Goal: Information Seeking & Learning: Learn about a topic

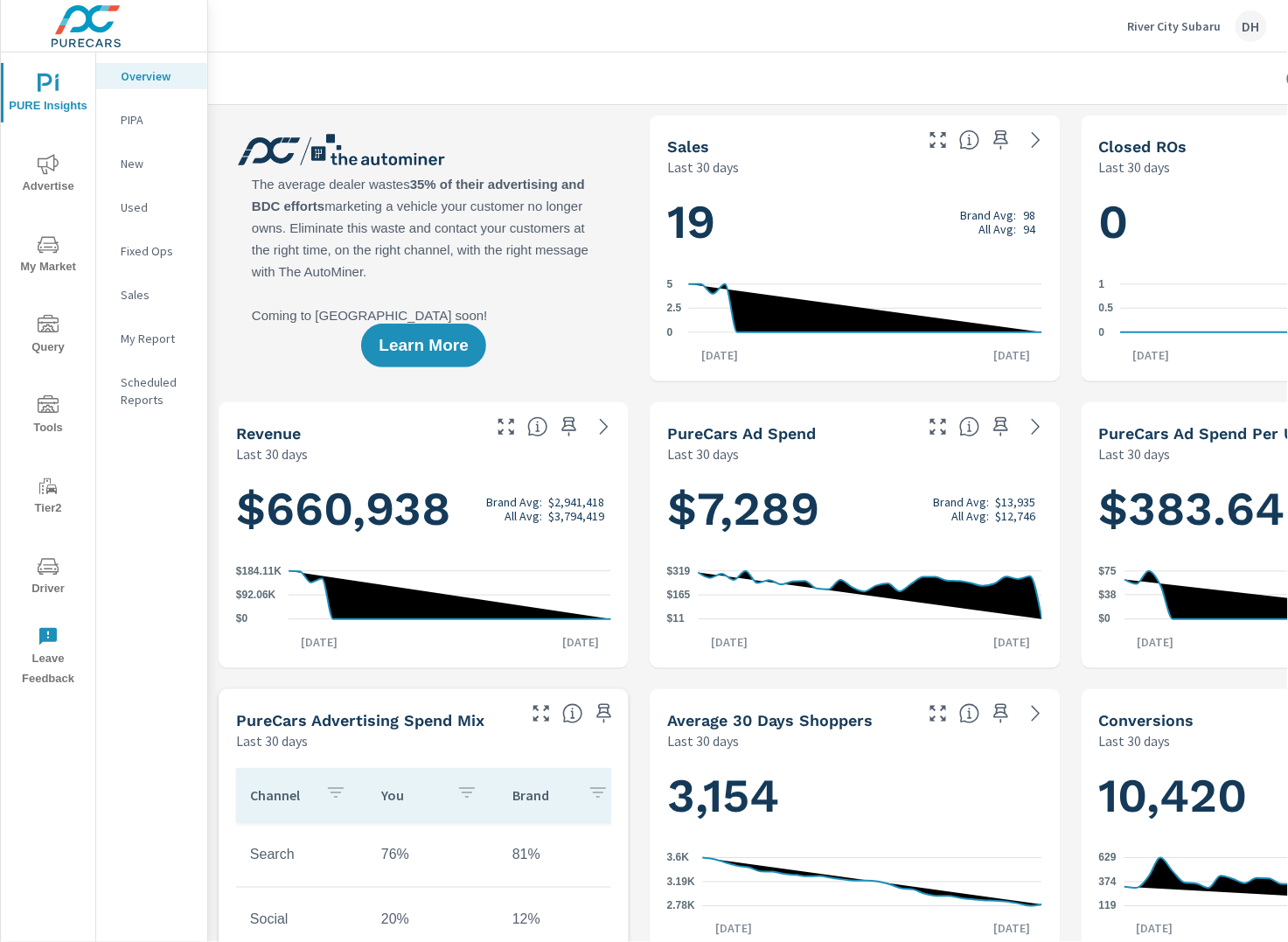
click at [1258, 34] on div "DH" at bounding box center [1251, 26] width 31 height 31
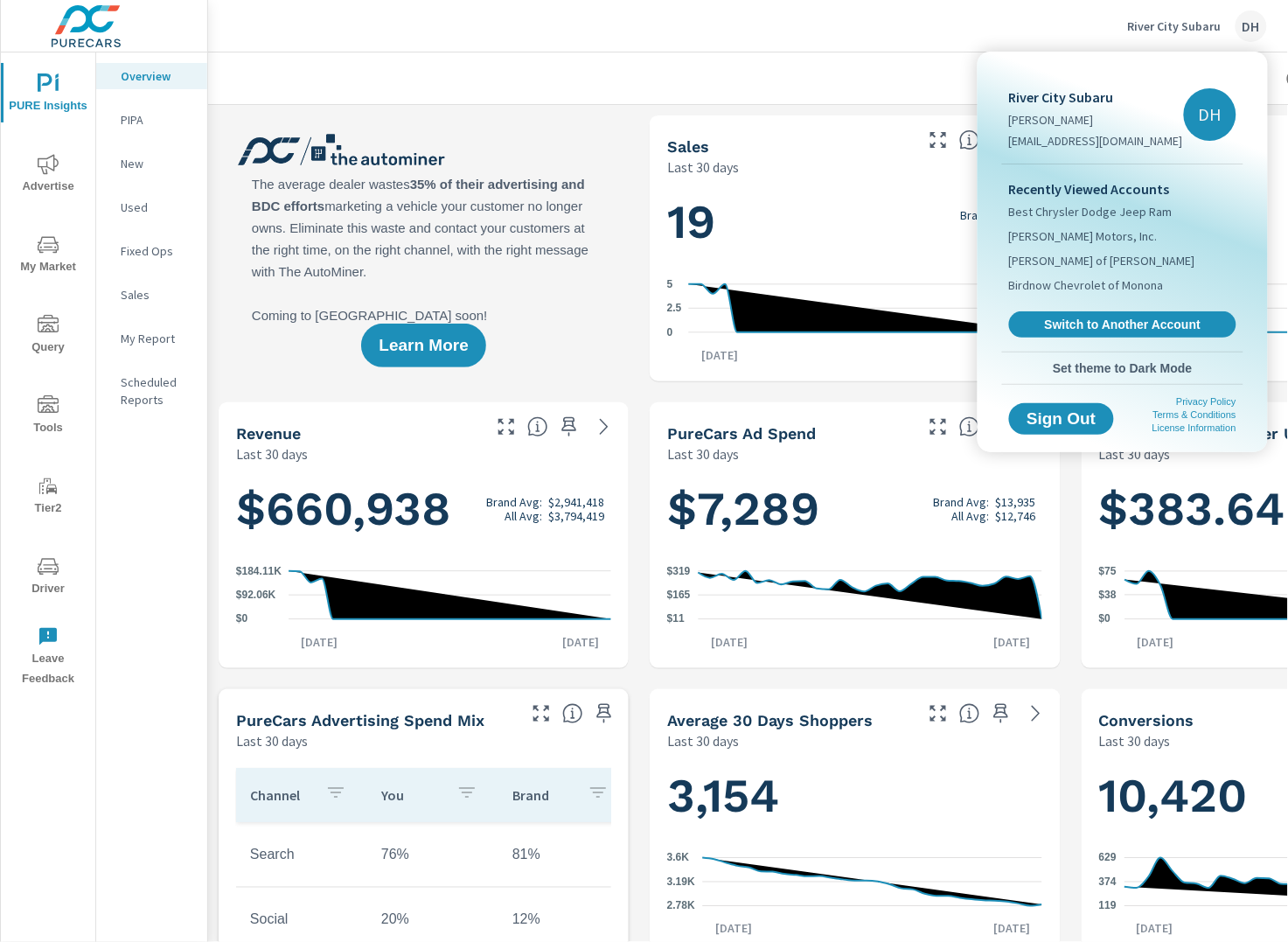
click at [121, 132] on div at bounding box center [644, 471] width 1288 height 942
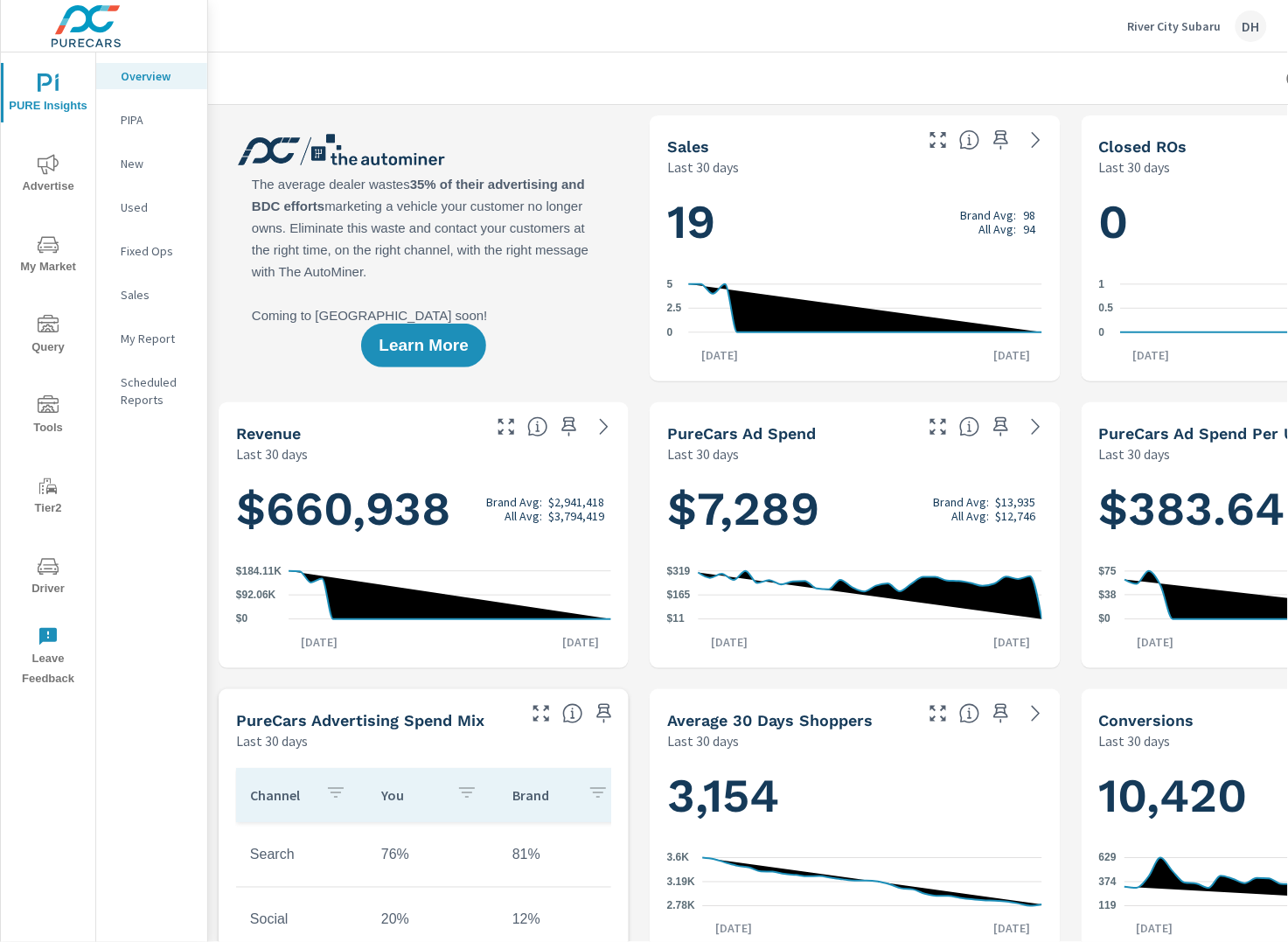
click at [43, 186] on span "Advertise" at bounding box center [48, 175] width 84 height 43
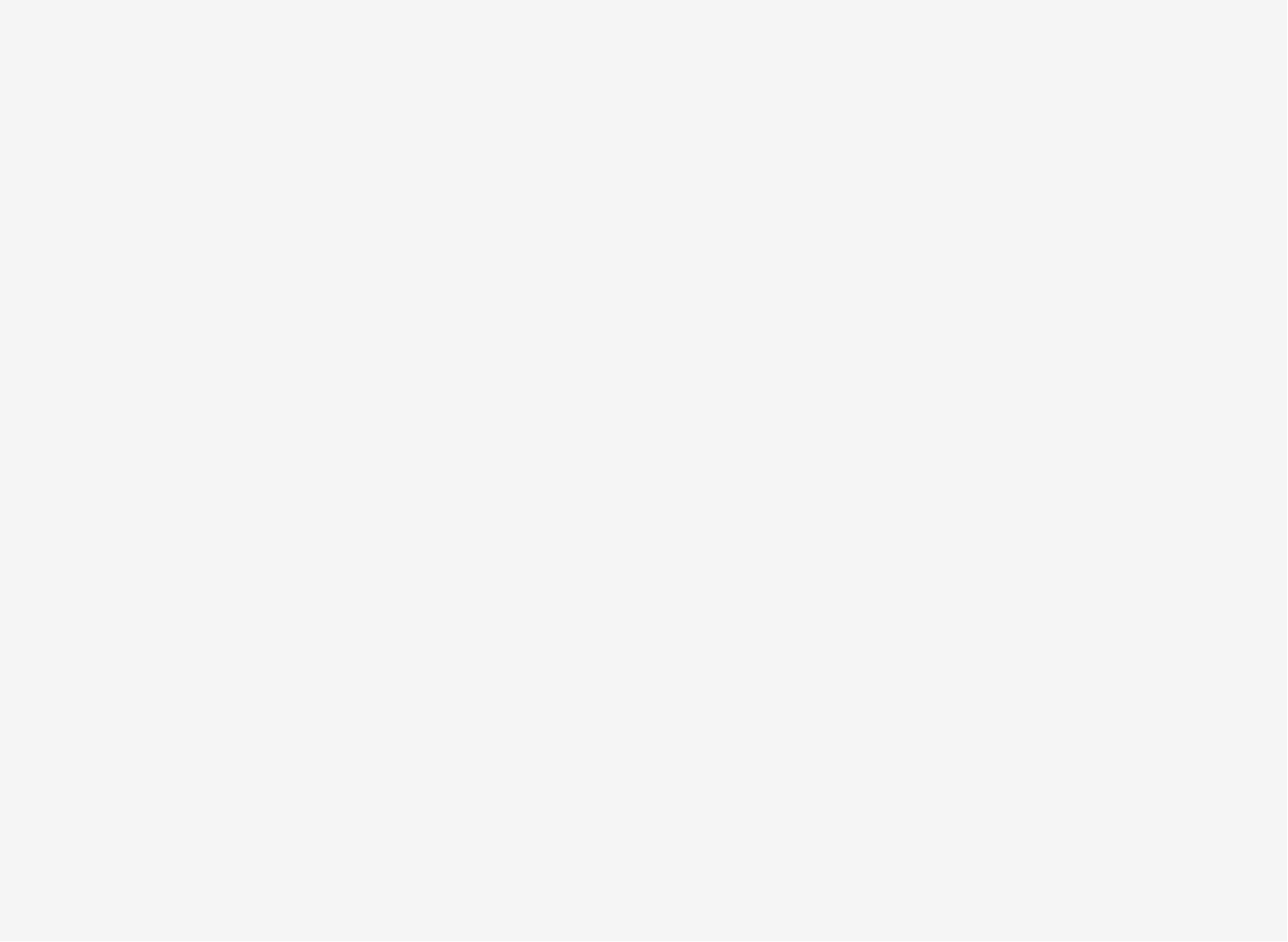
click at [60, 268] on html "PURE Insights Advertise My Market Query Tools Tier2 Driver Leave Feedback Overv…" at bounding box center [644, 471] width 1288 height 942
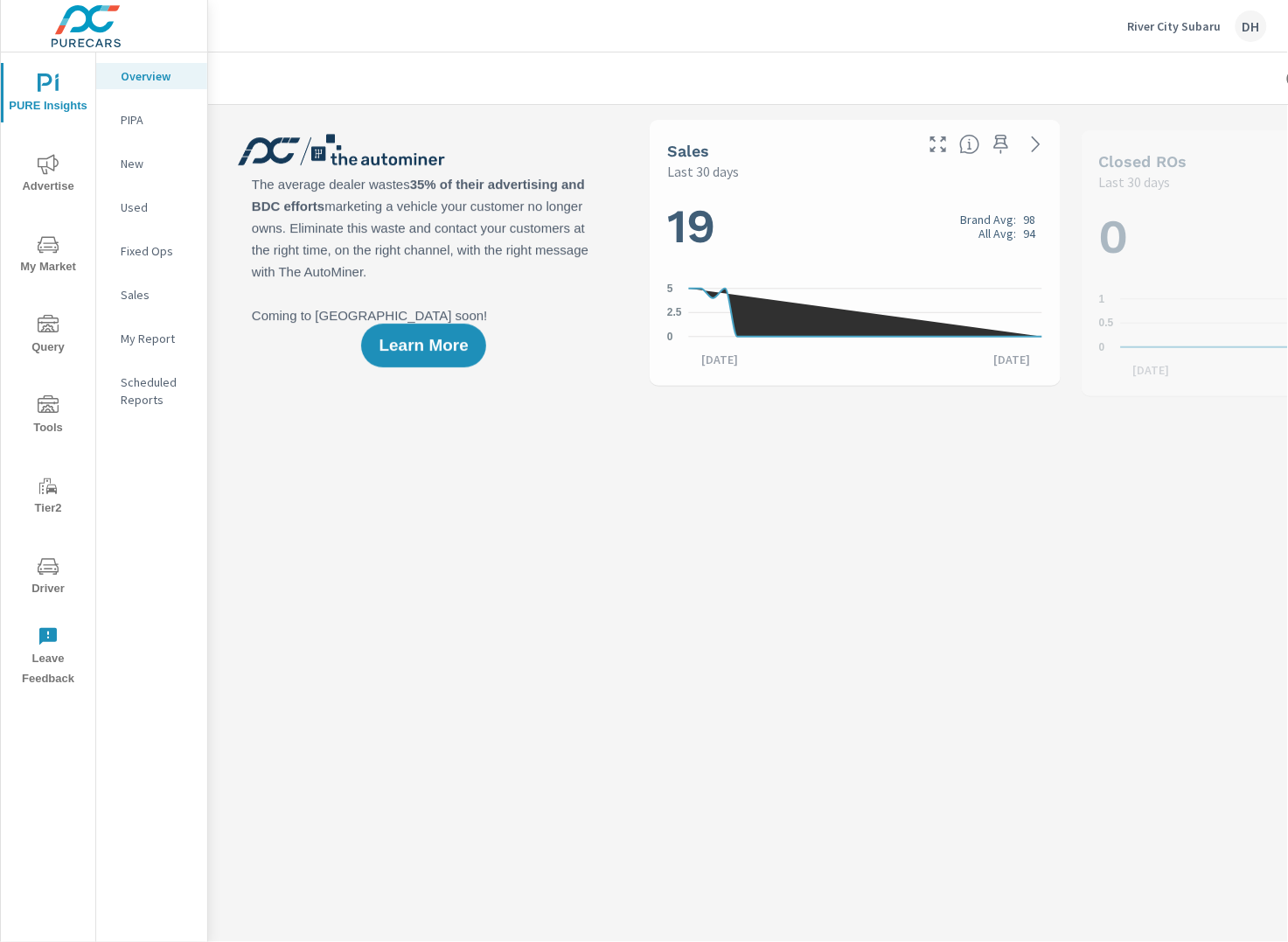
click at [51, 247] on icon "nav menu" at bounding box center [48, 245] width 21 height 21
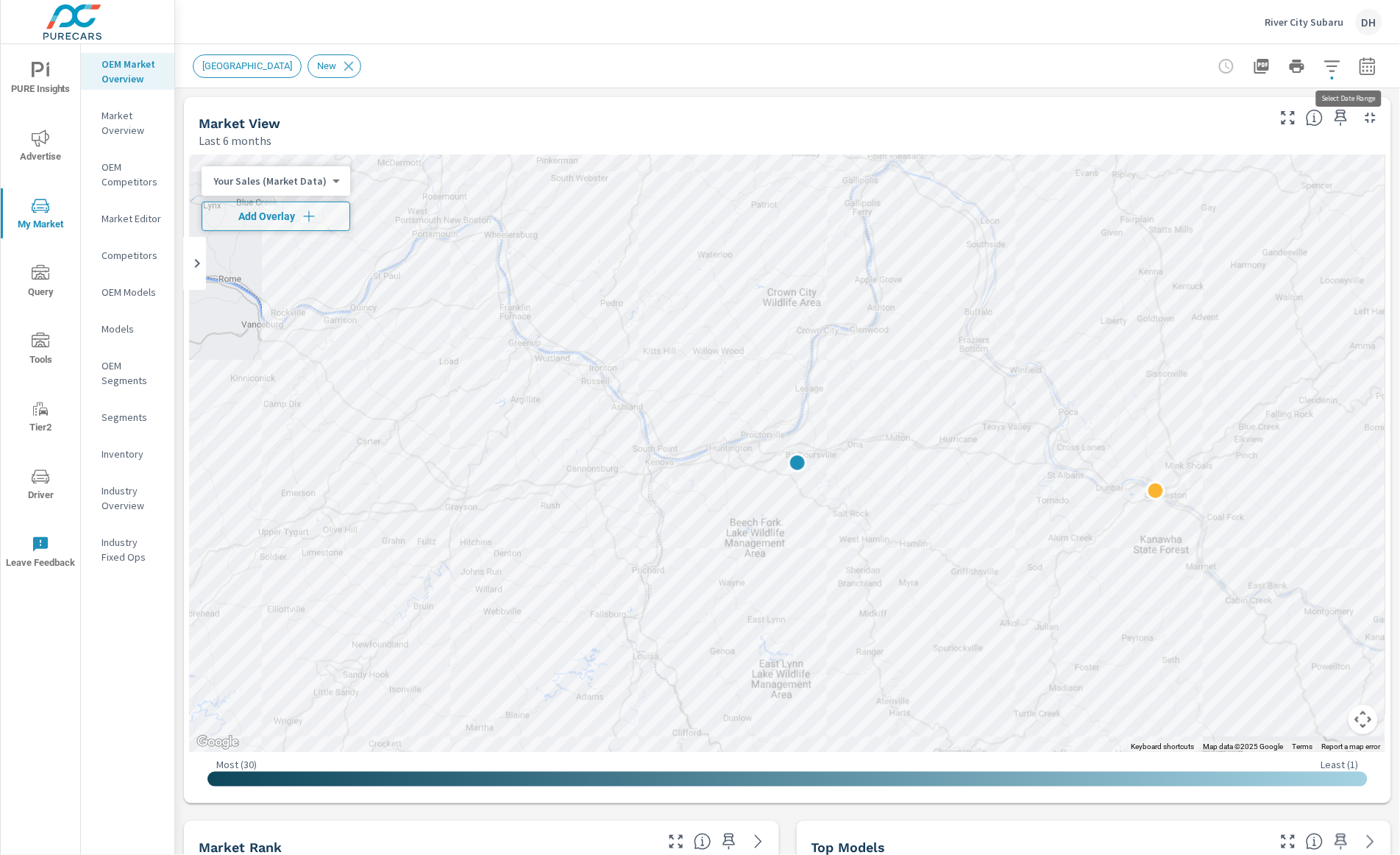
click at [1083, 66] on icon "button" at bounding box center [1368, 66] width 18 height 18
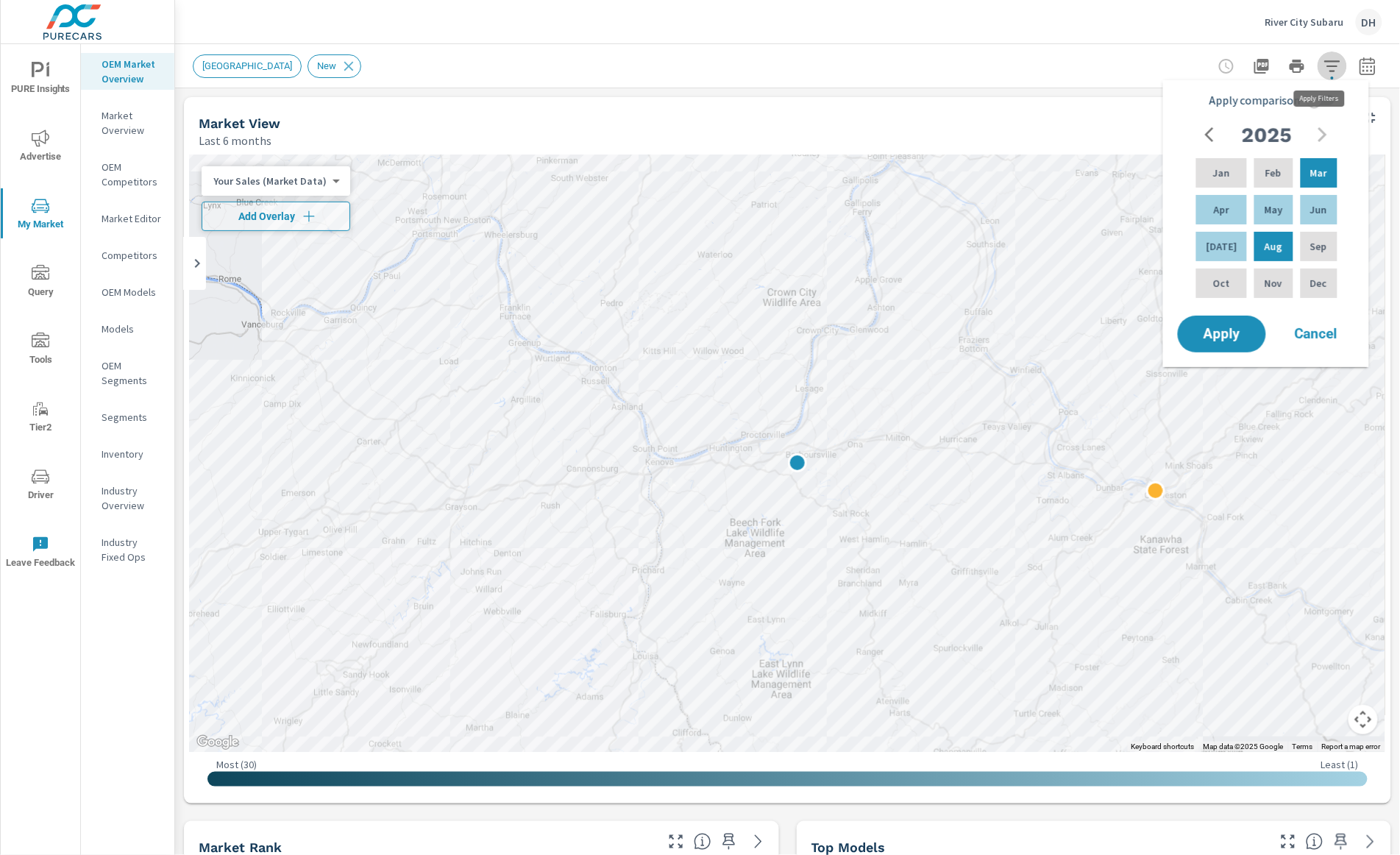
click at [1083, 59] on icon "button" at bounding box center [1333, 66] width 18 height 18
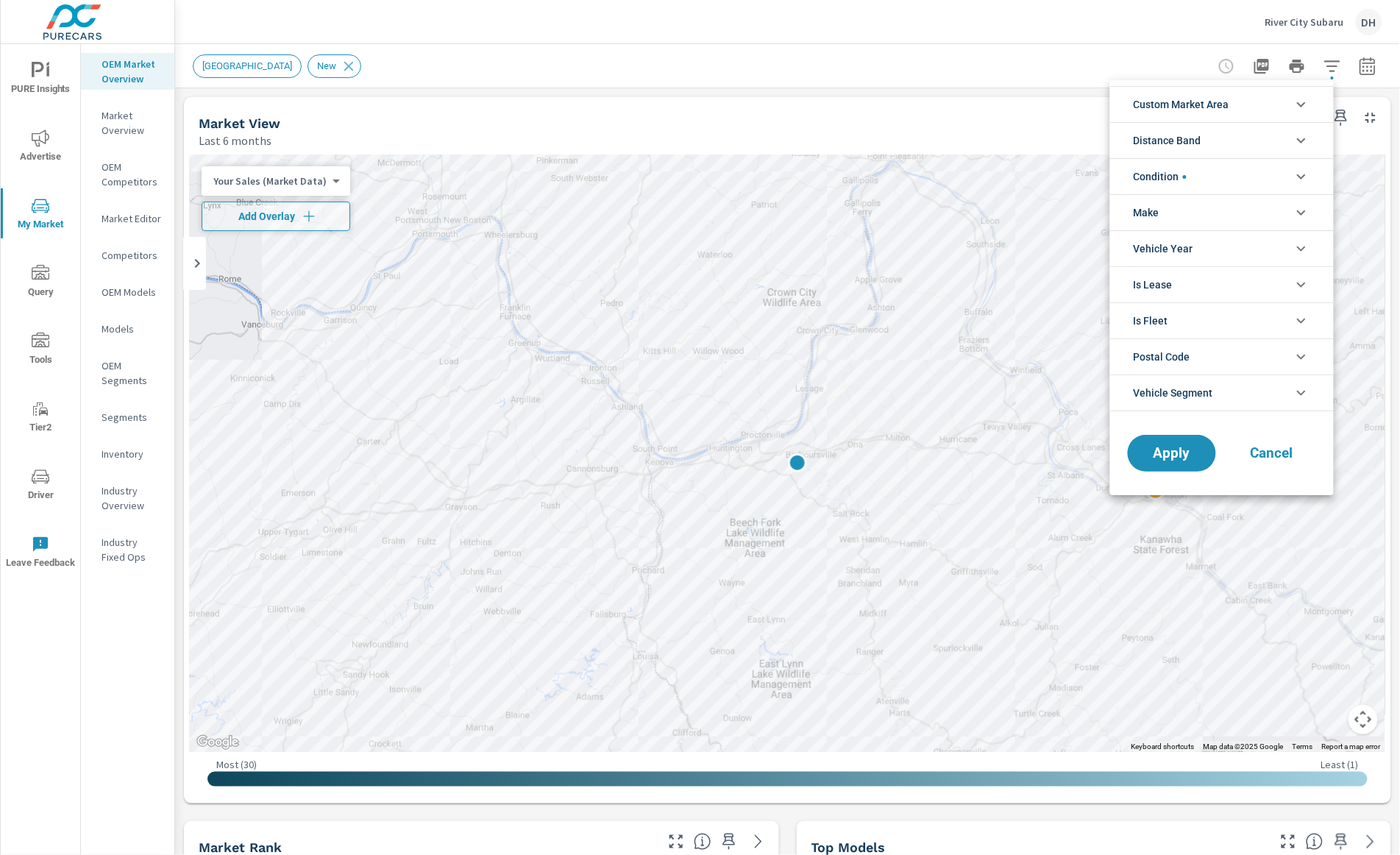
click at [918, 37] on div at bounding box center [700, 428] width 1400 height 855
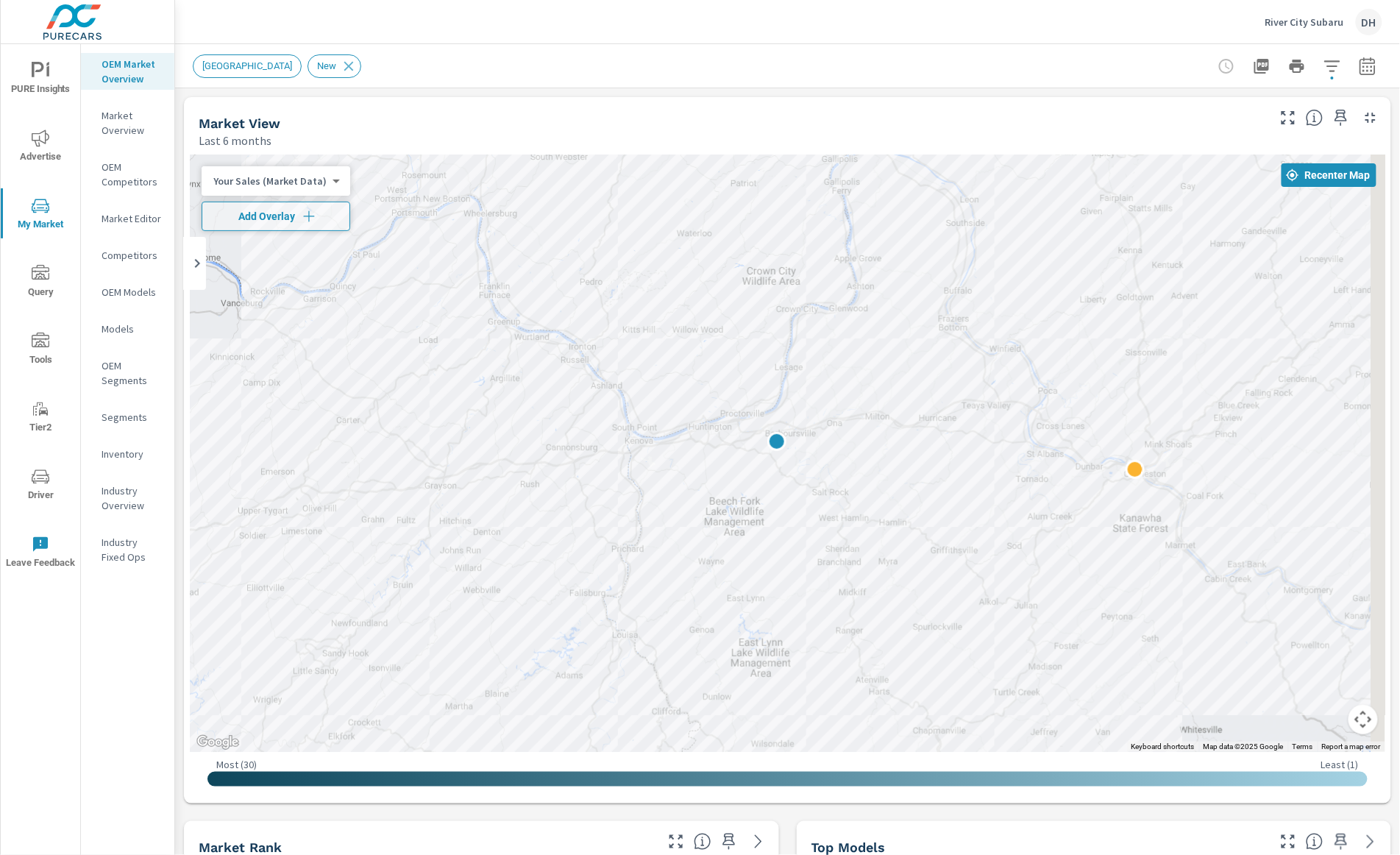
drag, startPoint x: 1159, startPoint y: 615, endPoint x: 1077, endPoint y: 496, distance: 144.5
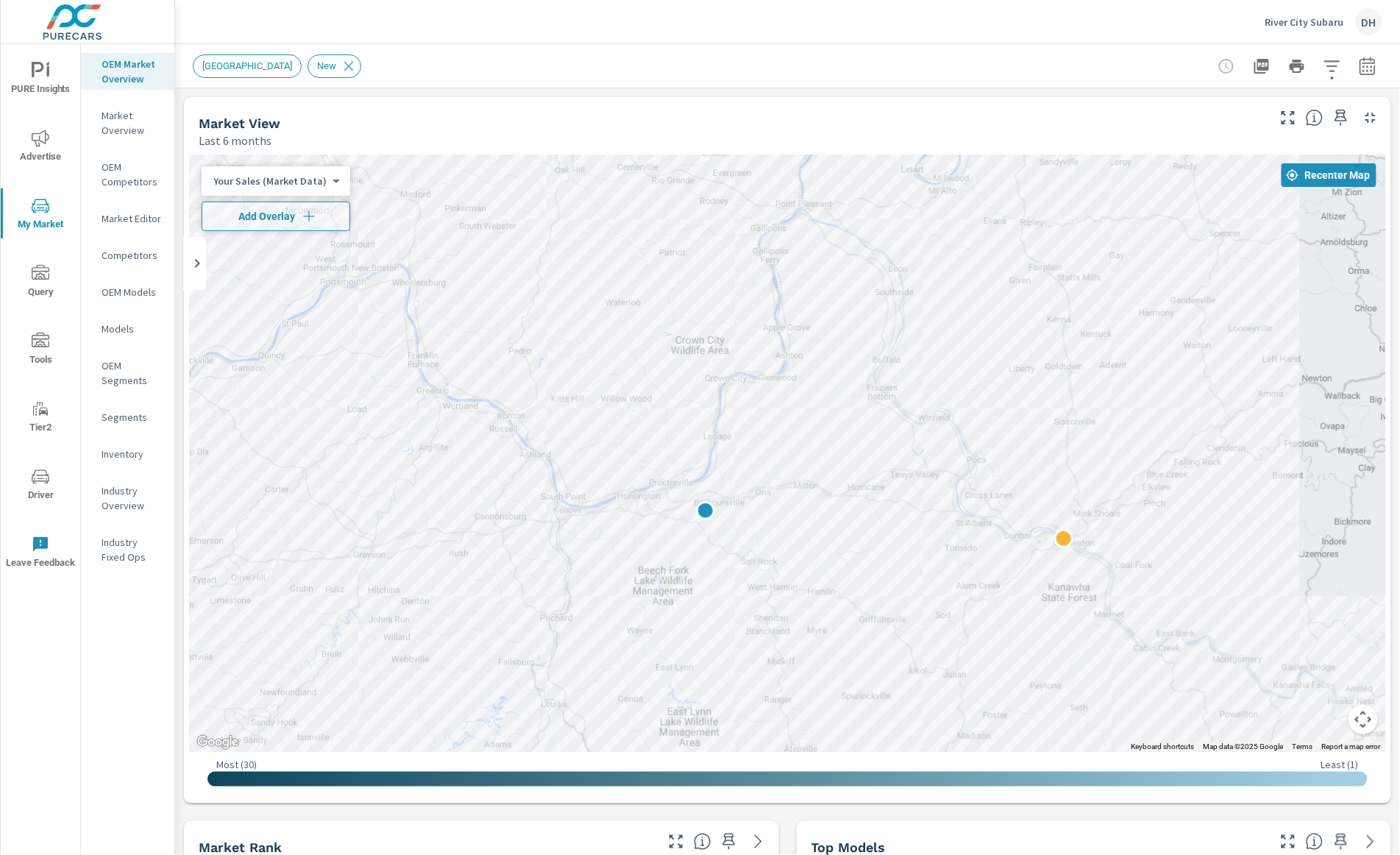
drag, startPoint x: 1265, startPoint y: 456, endPoint x: 1255, endPoint y: 654, distance: 198.3
click at [1083, 654] on div at bounding box center [788, 453] width 1196 height 597
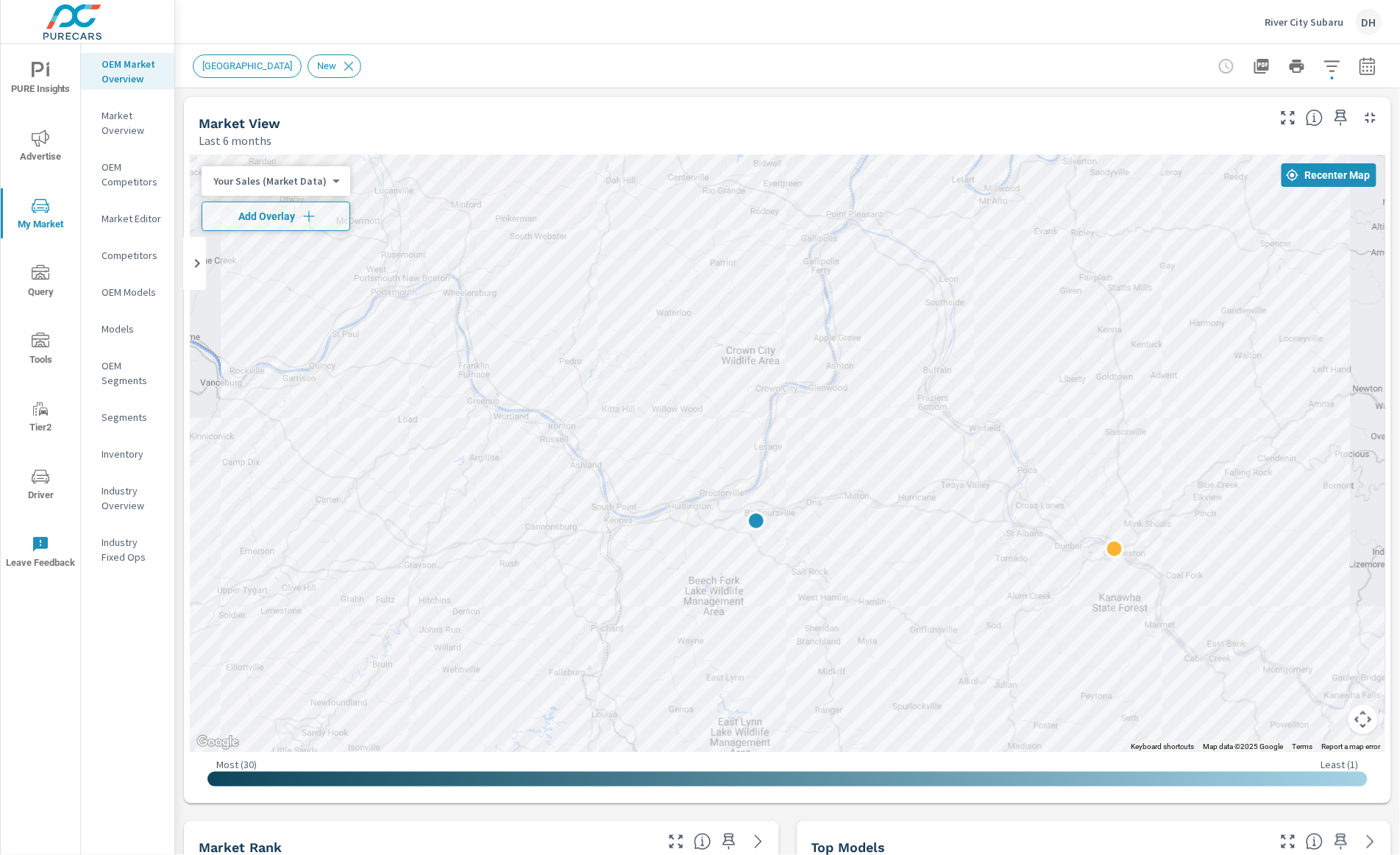
drag, startPoint x: 862, startPoint y: 243, endPoint x: 897, endPoint y: 222, distance: 40.8
click at [900, 222] on div at bounding box center [788, 453] width 1196 height 597
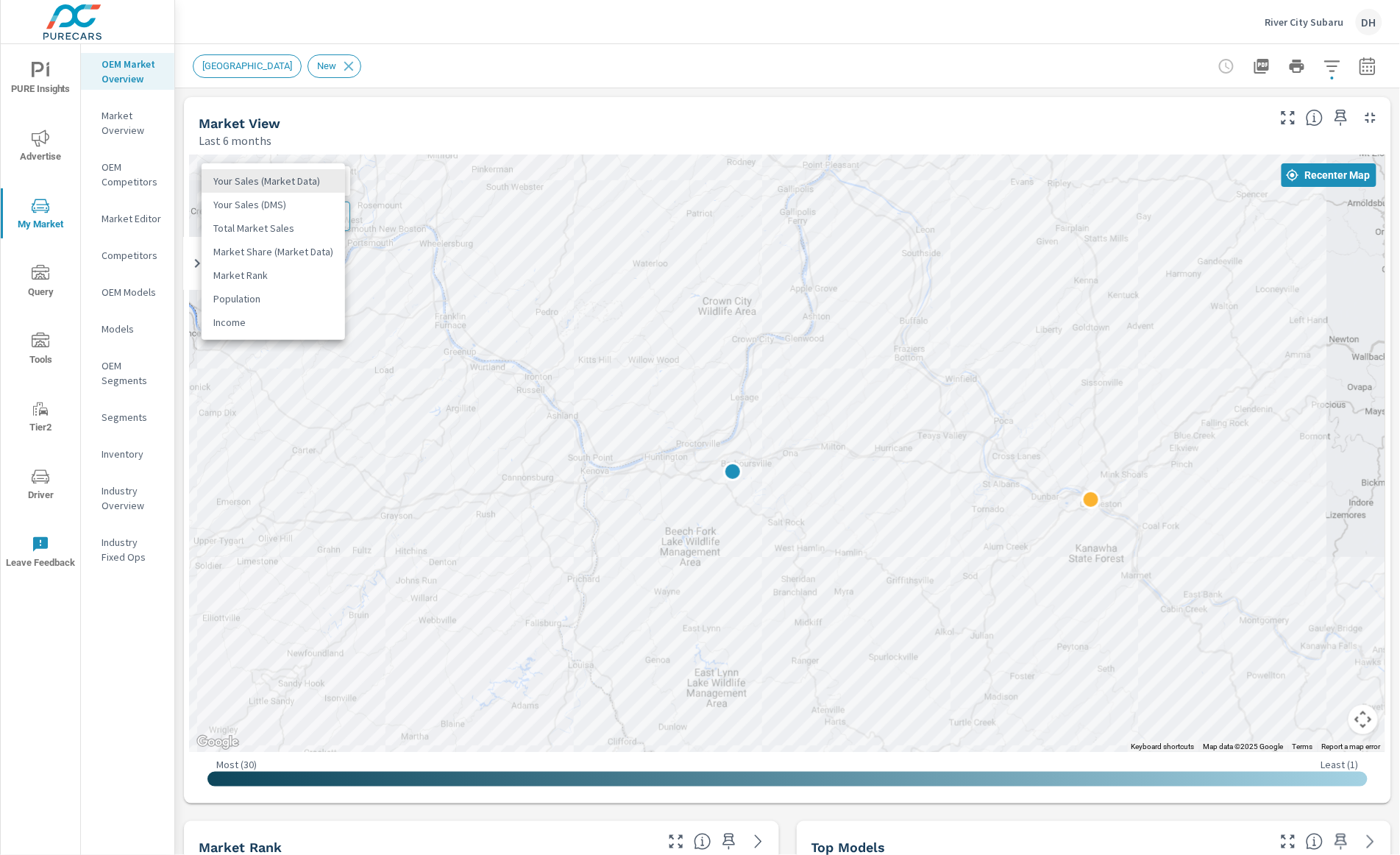
click at [325, 182] on body "PURE Insights Advertise My Market Query Tools Tier2 Driver Leave Feedback OEM M…" at bounding box center [700, 428] width 1400 height 855
click at [1083, 71] on div at bounding box center [700, 428] width 1400 height 855
click at [1083, 68] on icon "button" at bounding box center [1368, 66] width 18 height 18
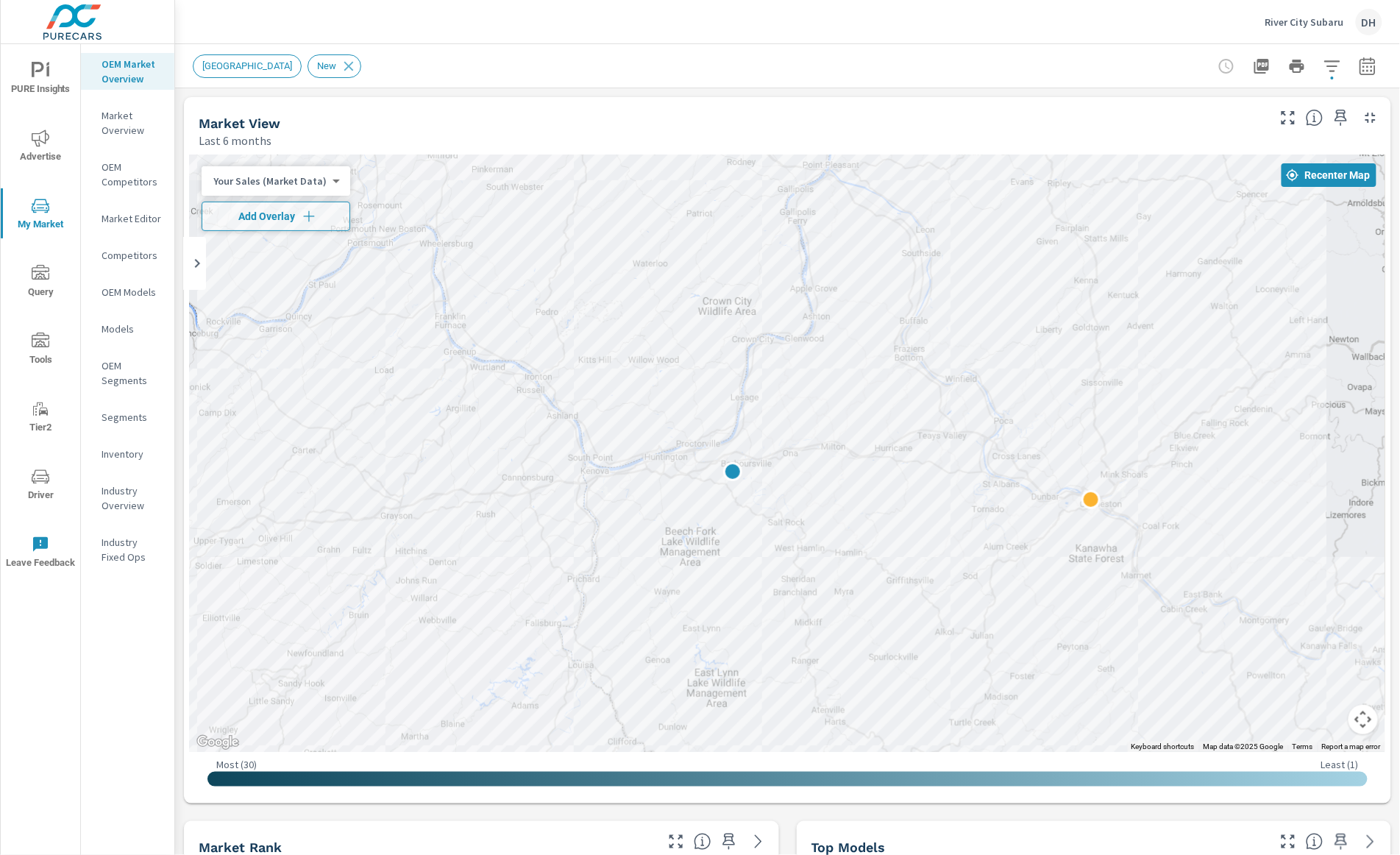
click at [1083, 62] on icon "button" at bounding box center [1368, 65] width 16 height 18
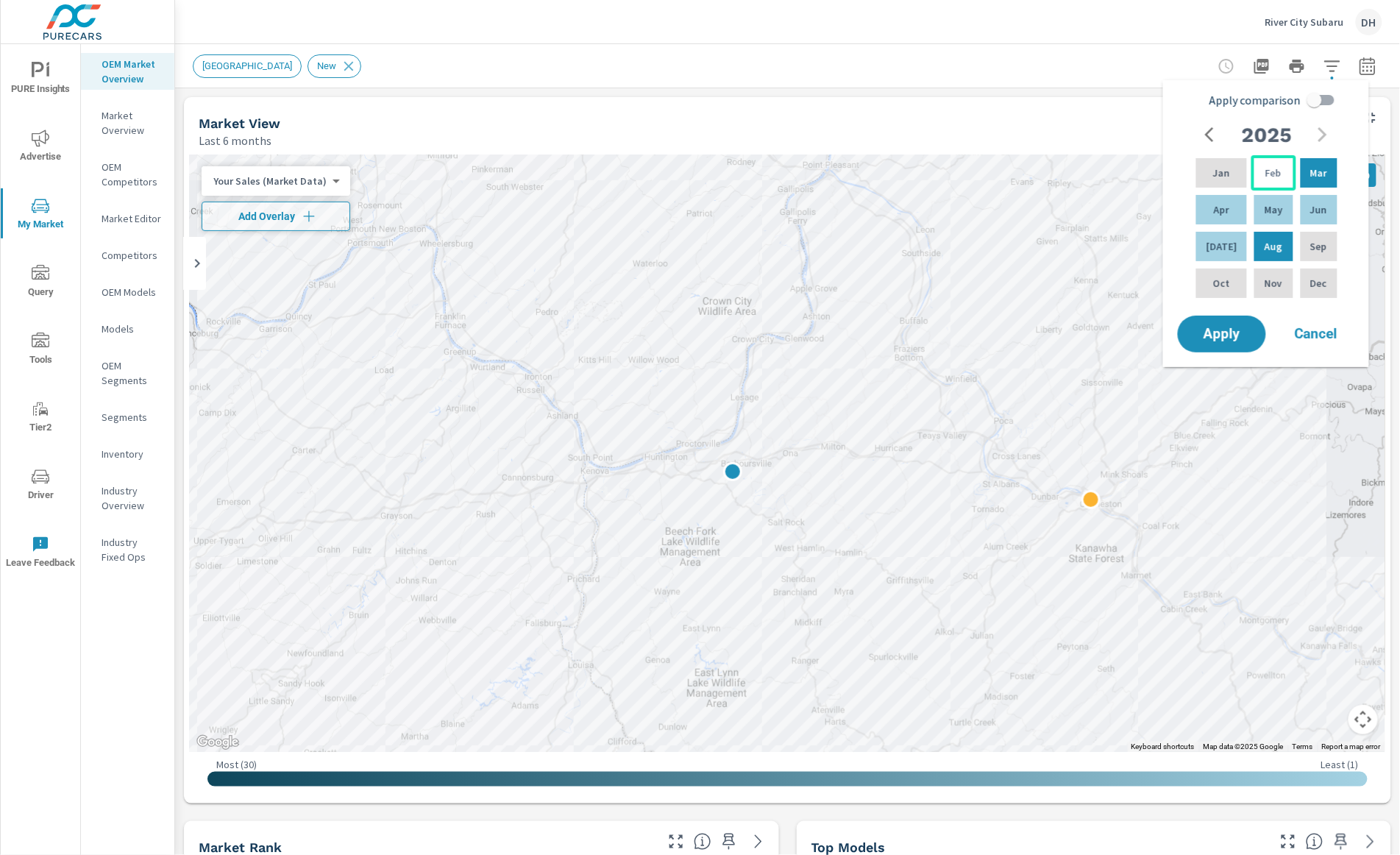
drag, startPoint x: 1314, startPoint y: 178, endPoint x: 1285, endPoint y: 183, distance: 29.4
click at [1083, 178] on p "Mar" at bounding box center [1319, 173] width 17 height 15
click at [1083, 180] on div "Feb" at bounding box center [1274, 173] width 44 height 35
click at [1083, 243] on div "[DATE]" at bounding box center [1221, 246] width 56 height 35
click at [1083, 170] on div "Feb" at bounding box center [1274, 173] width 44 height 35
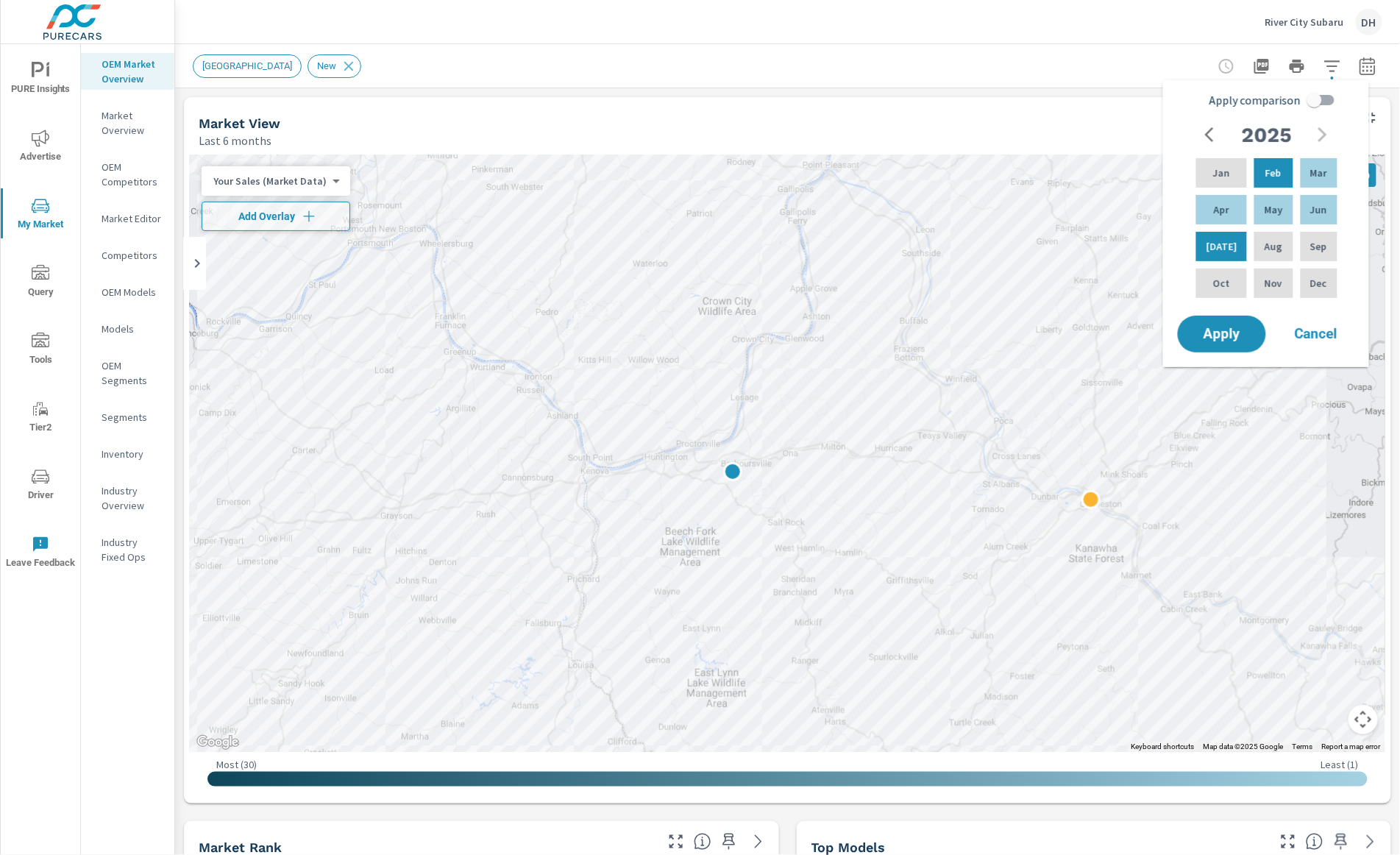
click at [1083, 104] on input "Apply comparison" at bounding box center [1315, 100] width 84 height 28
checkbox input "true"
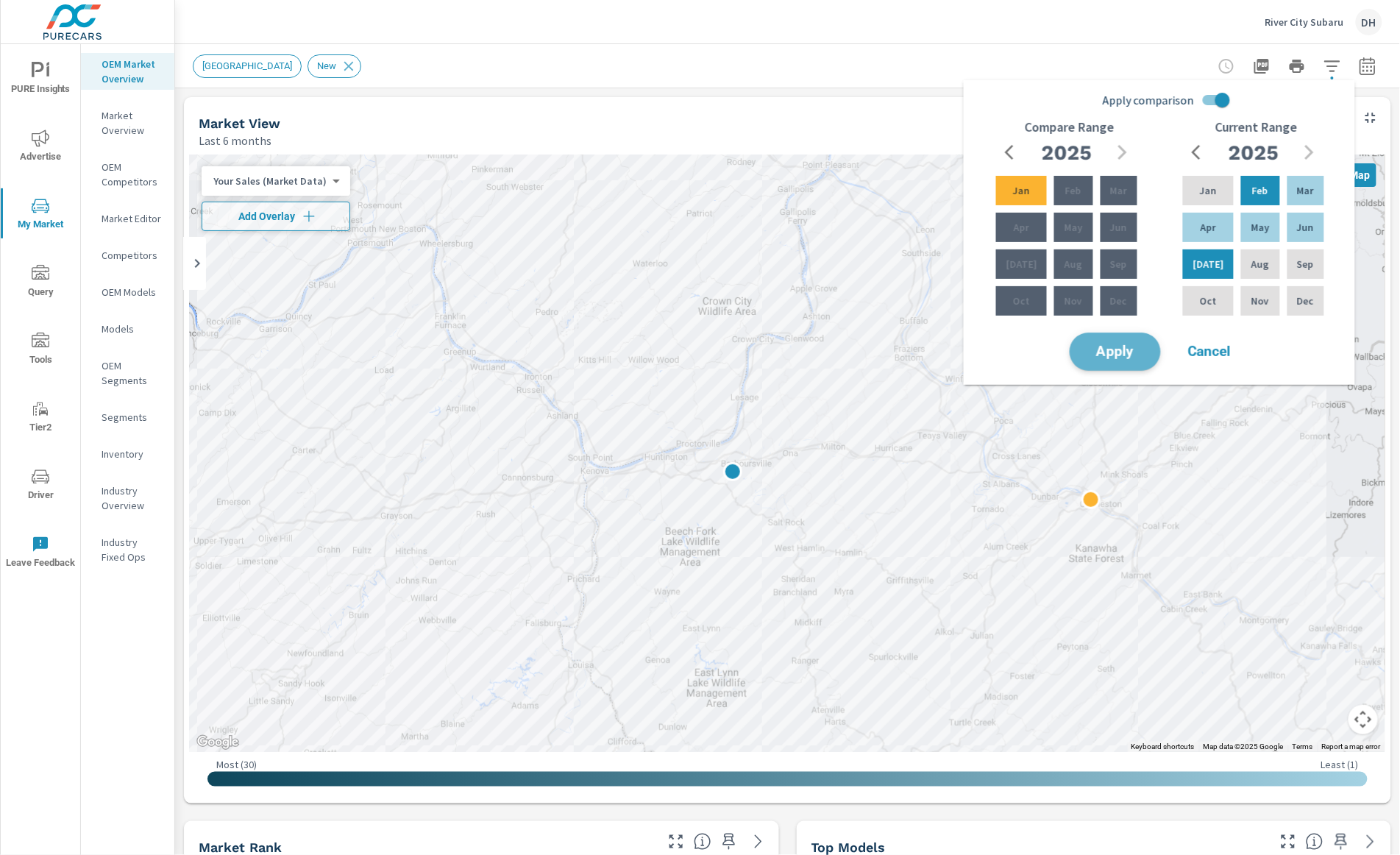
click at [1083, 358] on span "Apply" at bounding box center [1115, 352] width 60 height 14
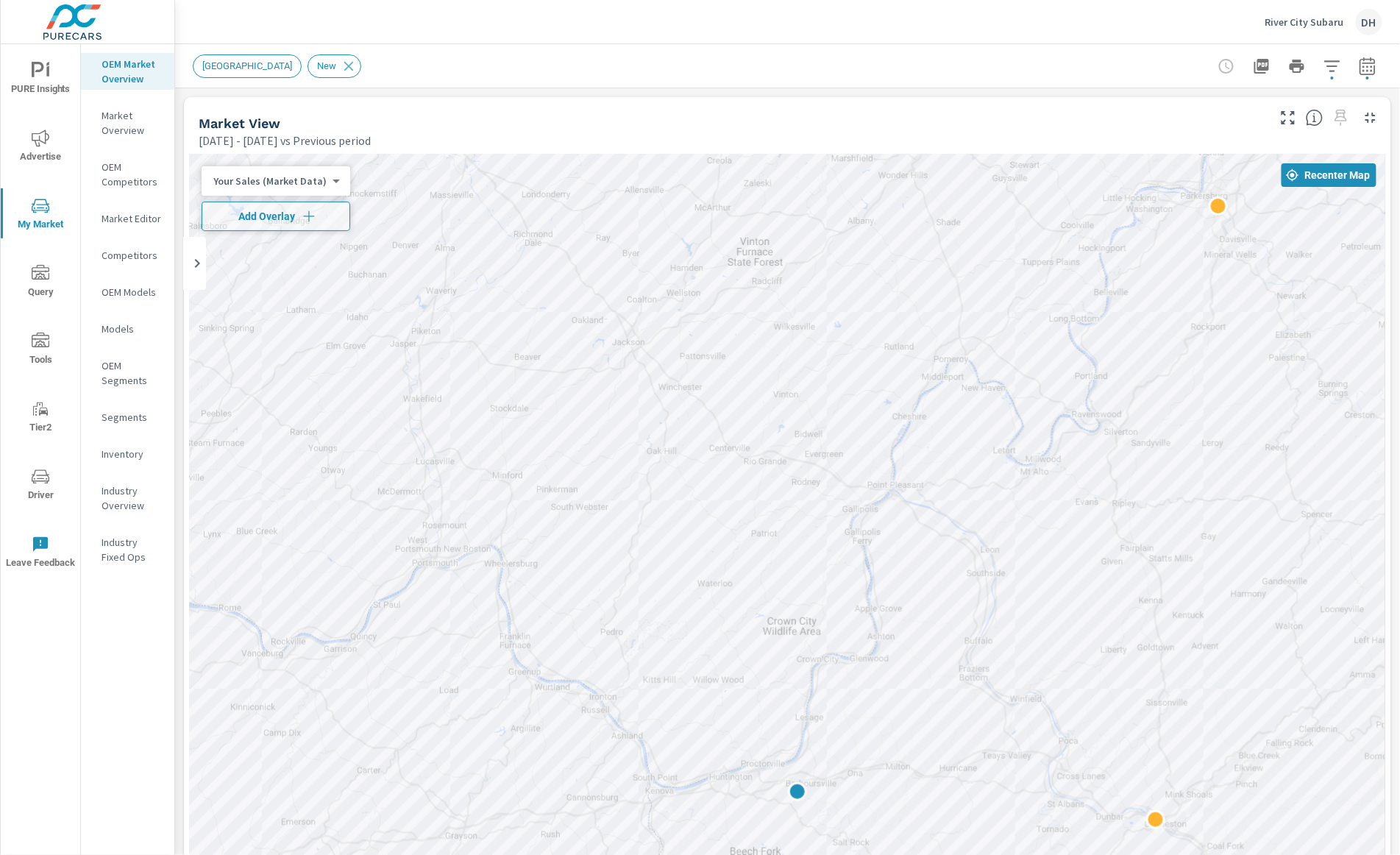
drag, startPoint x: 926, startPoint y: 316, endPoint x: 990, endPoint y: 525, distance: 218.6
click at [990, 525] on div at bounding box center [788, 563] width 1196 height 818
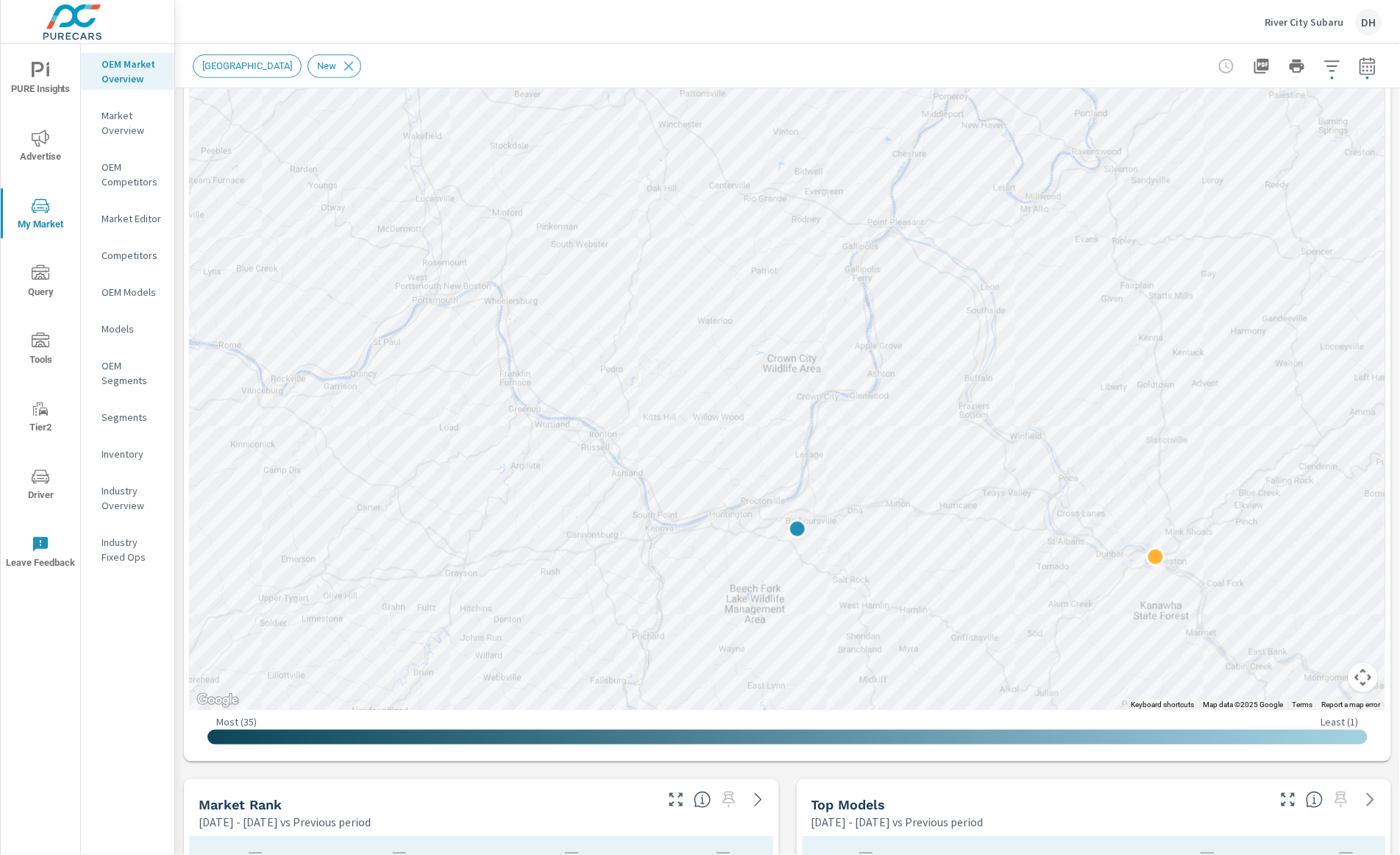
scroll to position [272, 0]
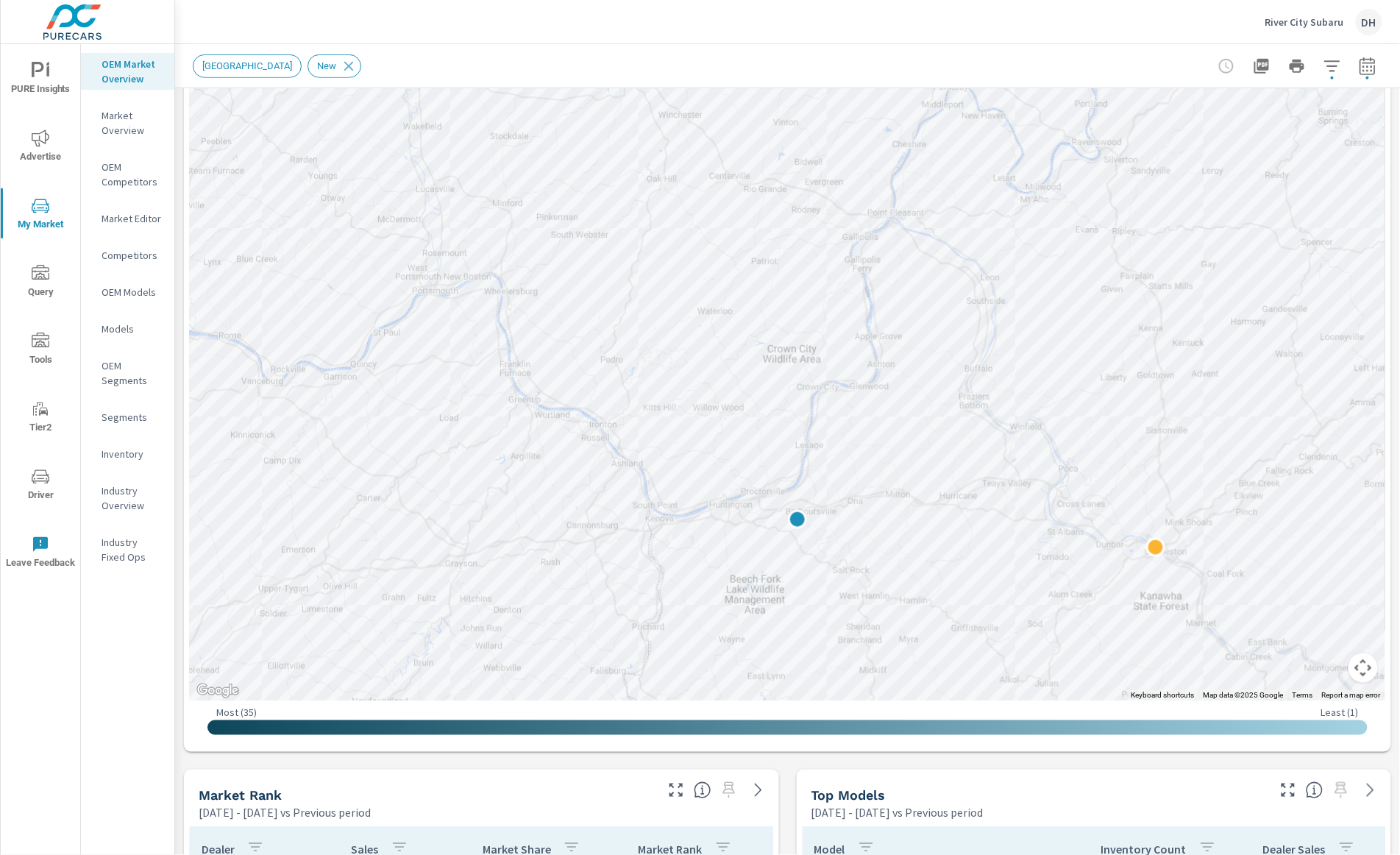
click at [1083, 668] on button "Map camera controls" at bounding box center [1363, 668] width 29 height 29
click at [1083, 667] on button "Zoom out" at bounding box center [1326, 668] width 29 height 29
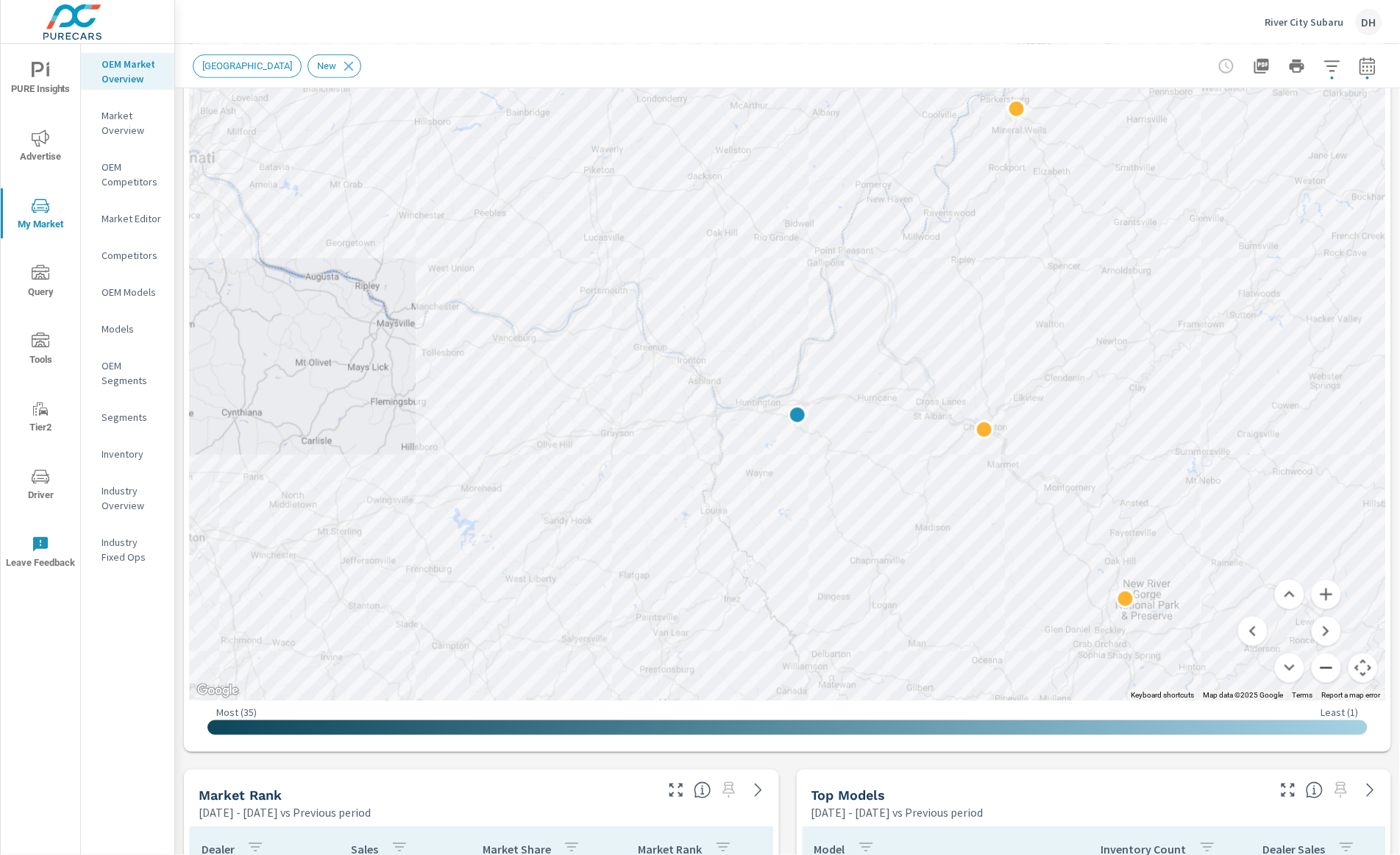
click at [1083, 667] on button "Zoom out" at bounding box center [1326, 668] width 29 height 29
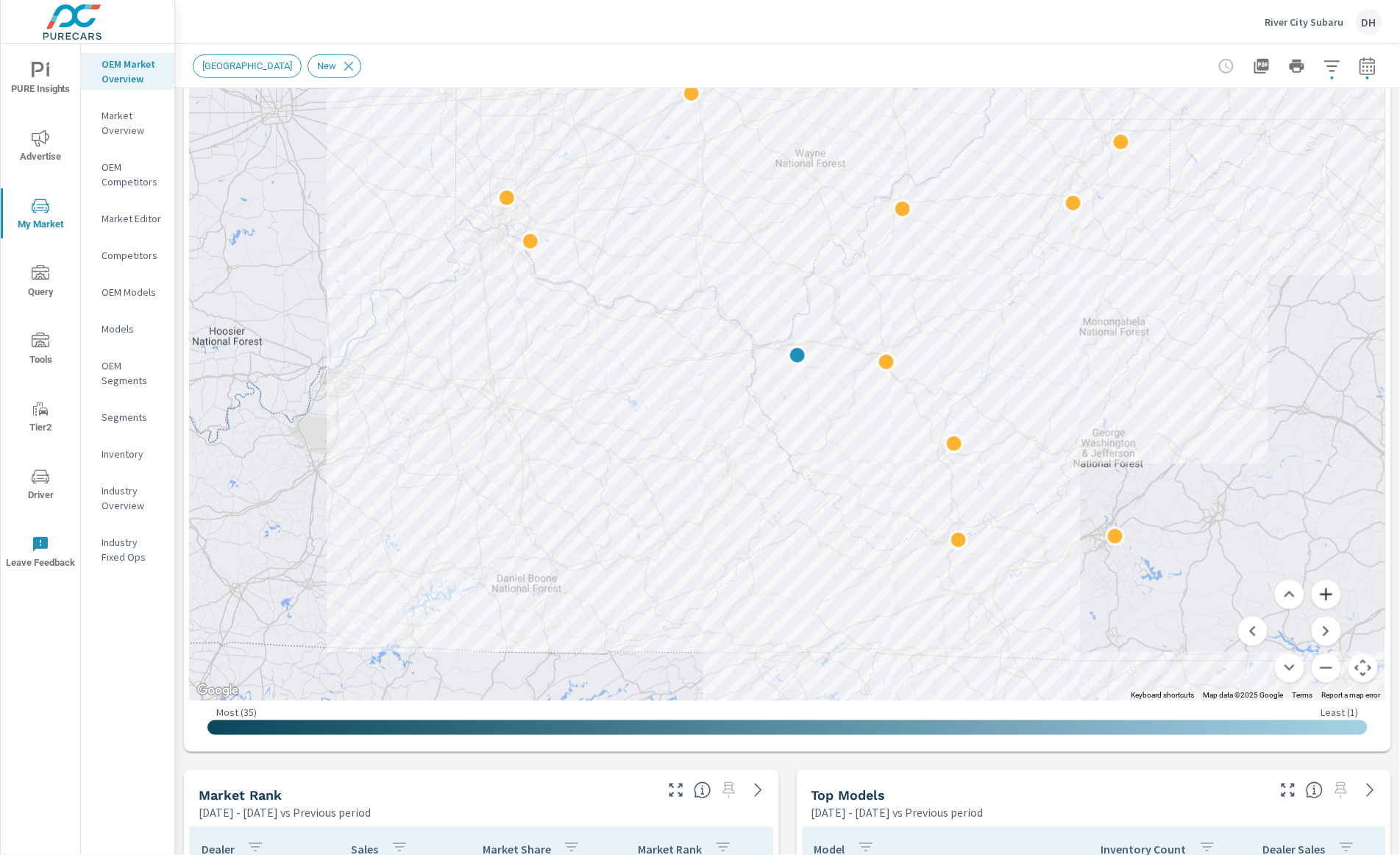
click at [1083, 594] on button "Zoom in" at bounding box center [1326, 594] width 29 height 29
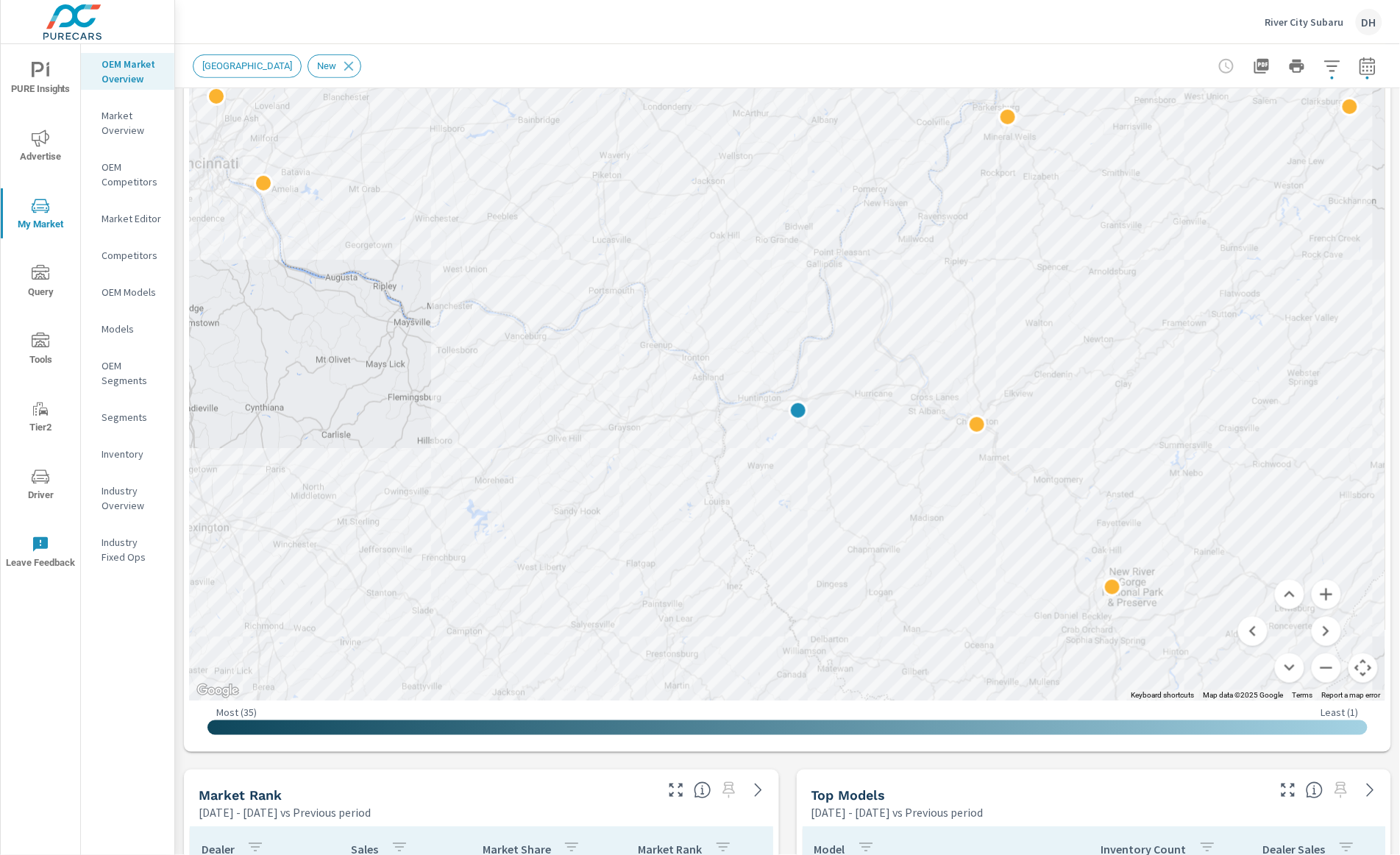
drag, startPoint x: 1112, startPoint y: 421, endPoint x: 1097, endPoint y: 412, distance: 17.5
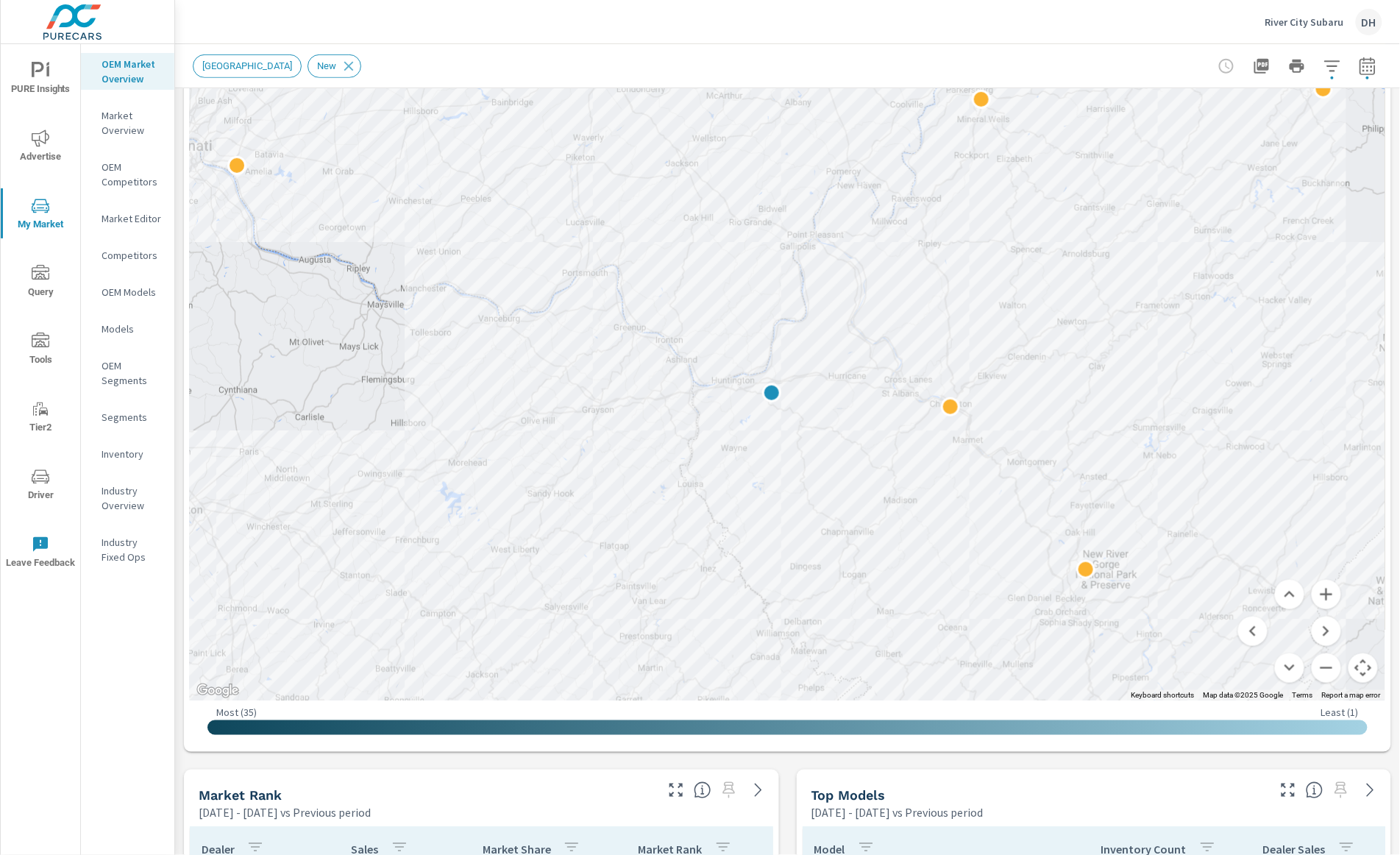
click at [1083, 86] on div "Cabel County New" at bounding box center [788, 66] width 1190 height 44
click at [1083, 74] on button "button" at bounding box center [1332, 66] width 29 height 29
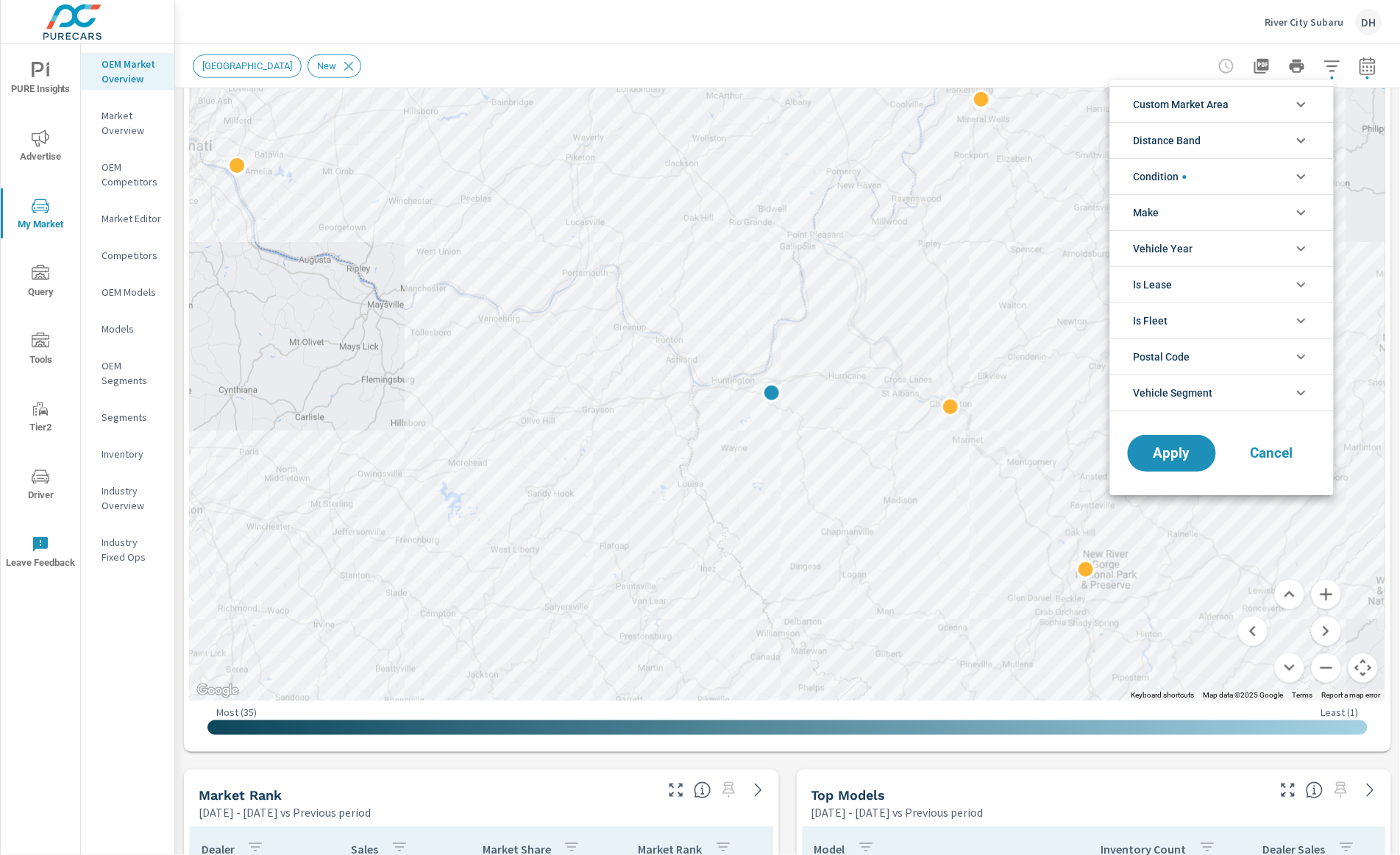
click at [1083, 113] on li "Custom Market Area" at bounding box center [1223, 104] width 224 height 36
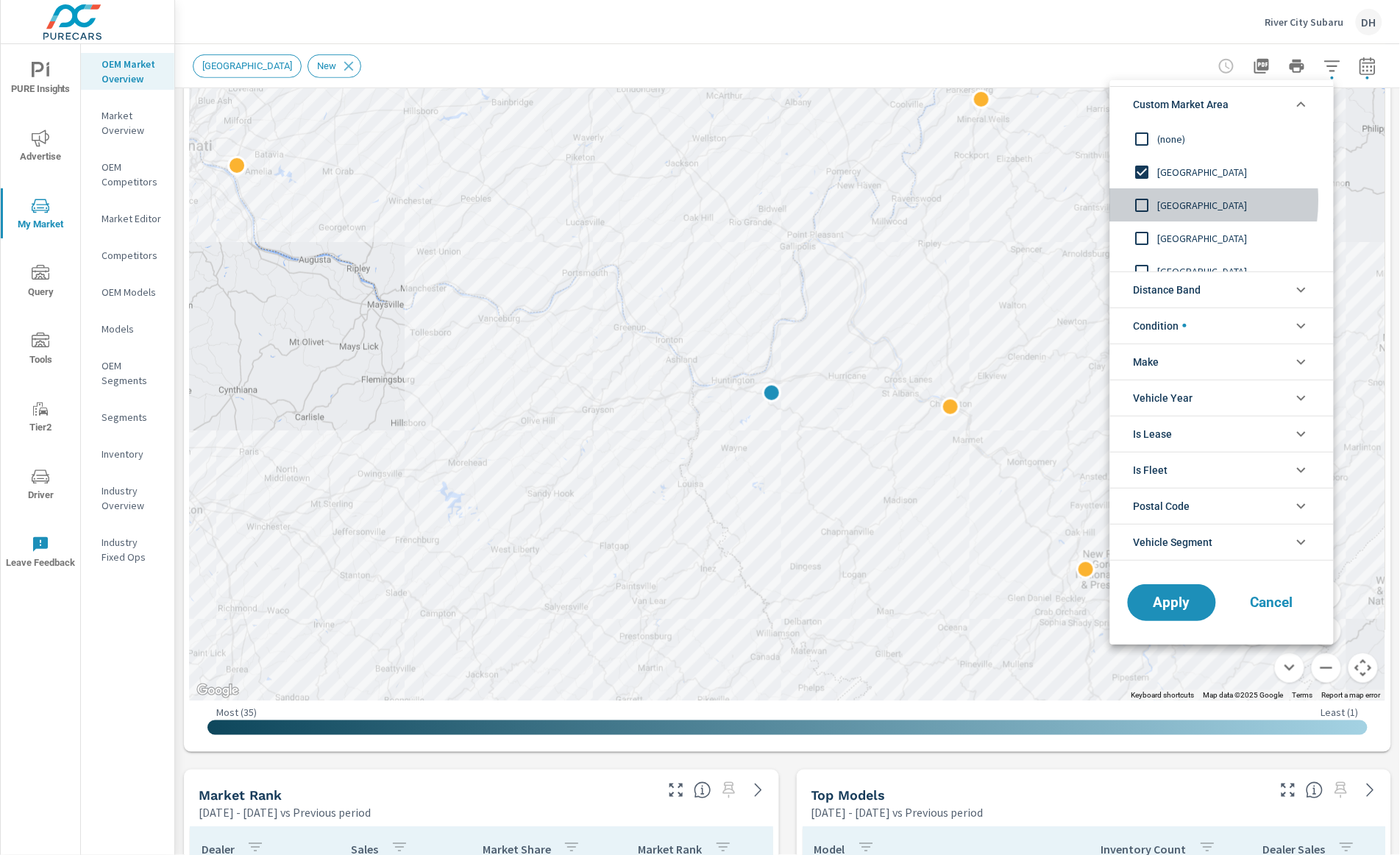
click at [1083, 200] on input "filter options" at bounding box center [1142, 205] width 31 height 31
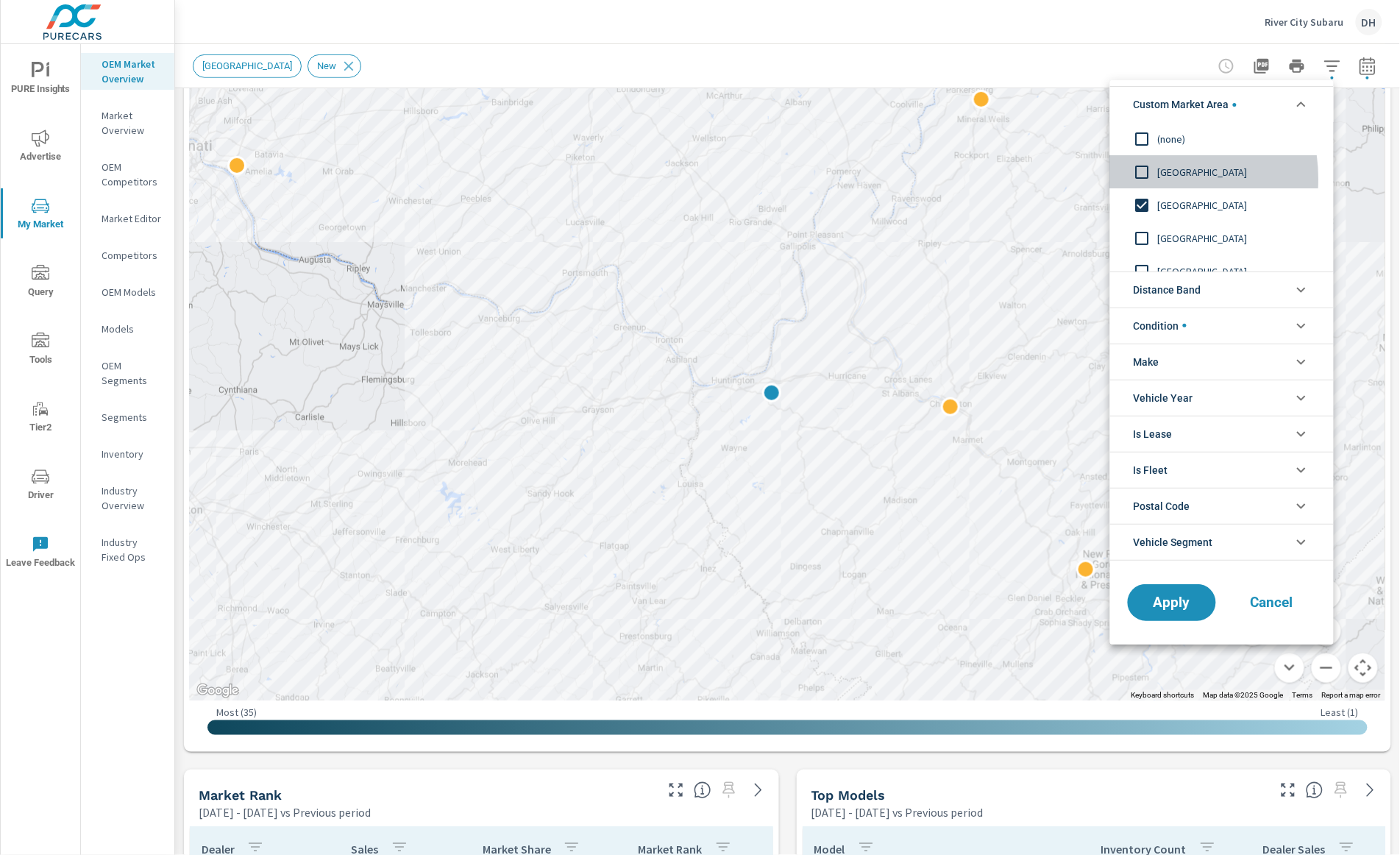
click at [1083, 179] on input "filter options" at bounding box center [1142, 172] width 31 height 31
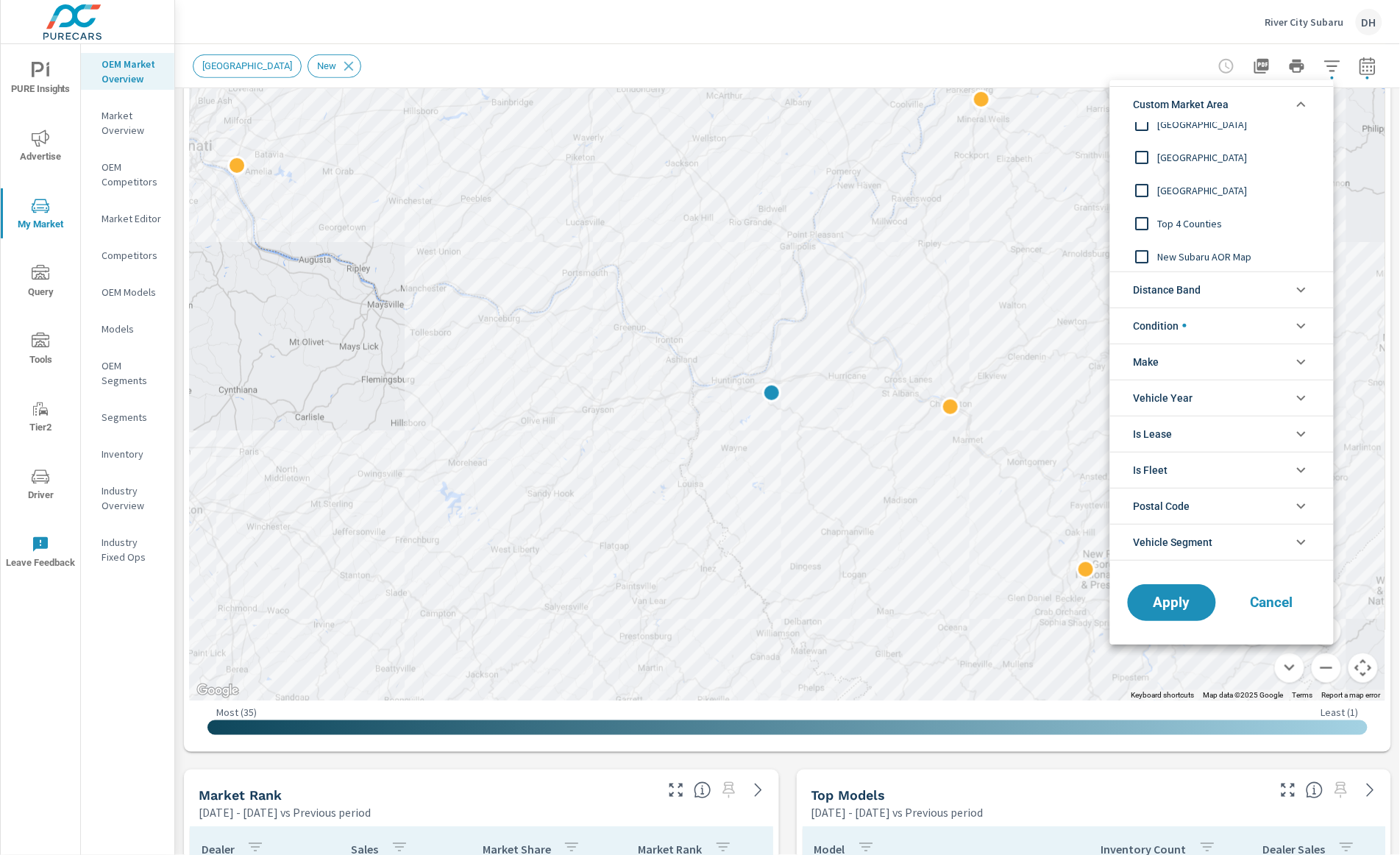
scroll to position [83, 0]
click at [1083, 222] on input "filter options" at bounding box center [1142, 222] width 31 height 31
click at [1083, 602] on span "Apply" at bounding box center [1172, 602] width 60 height 14
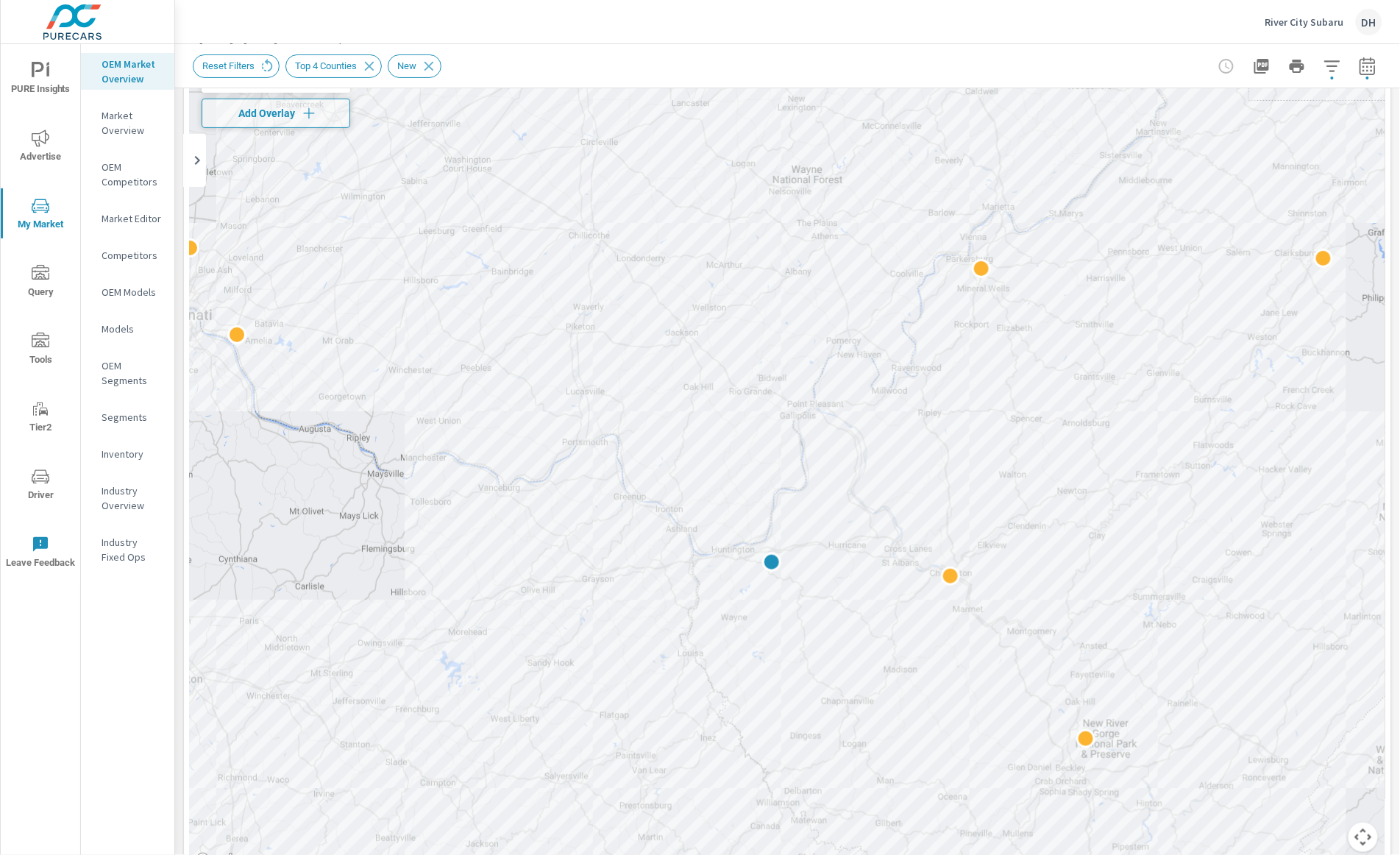
scroll to position [125, 0]
